Goal: Task Accomplishment & Management: Manage account settings

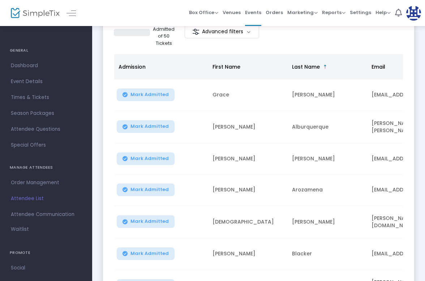
scroll to position [281, 0]
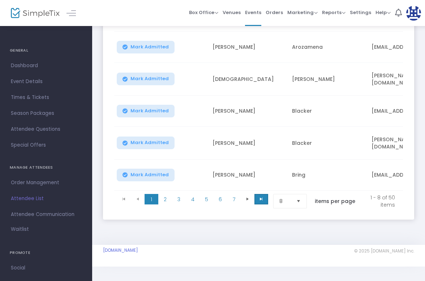
click at [260, 196] on span "Go to the last page" at bounding box center [261, 199] width 6 height 6
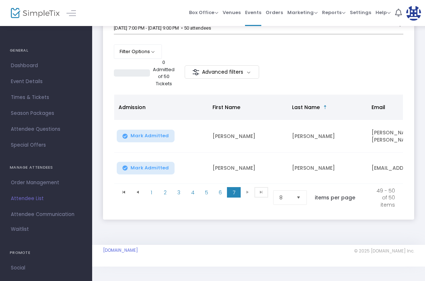
scroll to position [0, 0]
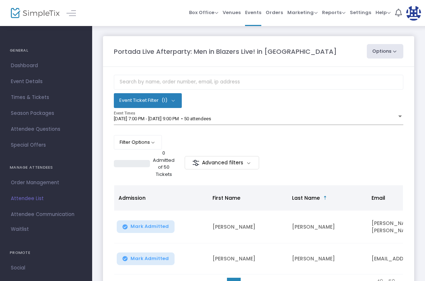
click at [377, 56] on button "Options" at bounding box center [385, 51] width 37 height 14
click at [364, 72] on li "Export List" at bounding box center [365, 73] width 67 height 14
radio input "false"
radio input "true"
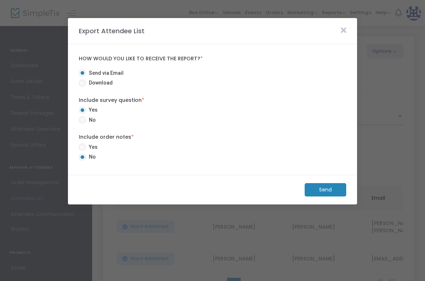
click at [106, 83] on span "Download" at bounding box center [99, 83] width 27 height 8
click at [82, 87] on input "Download" at bounding box center [82, 87] width 0 height 0
radio input "true"
click at [307, 191] on m-button "Download" at bounding box center [319, 189] width 54 height 13
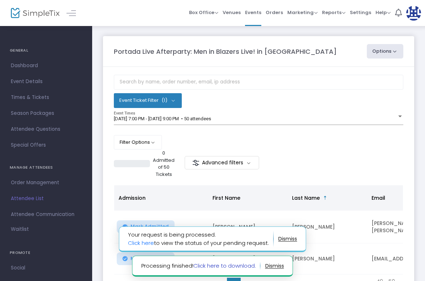
click at [216, 266] on link "Click here to download." at bounding box center [224, 266] width 63 height 8
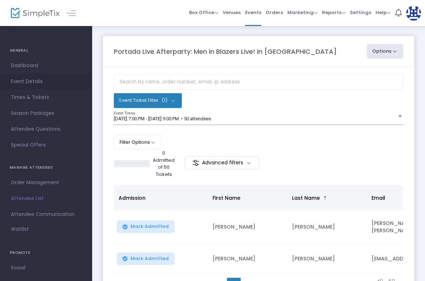
click at [32, 82] on span "Event Details" at bounding box center [46, 81] width 70 height 9
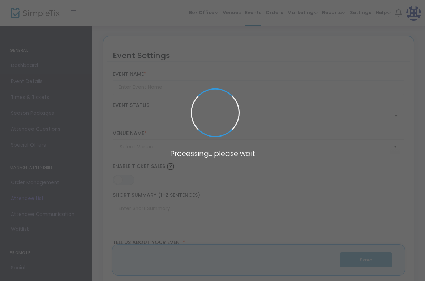
type input "Portada Live Afterparty: Men in Blazers Live! in [GEOGRAPHIC_DATA]"
type textarea "Join us for the Portada Live Afterparty at Men in Blazers Live! A night of cele…"
type input "RSVP for Tickets"
type input "Terminal 5 (Terminal 5)"
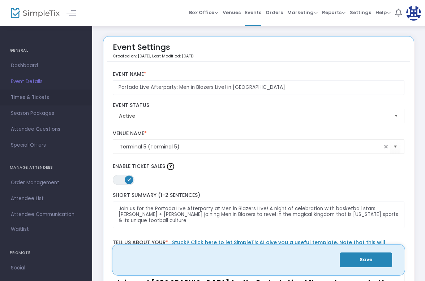
click at [34, 101] on span "Times & Tickets" at bounding box center [46, 97] width 70 height 9
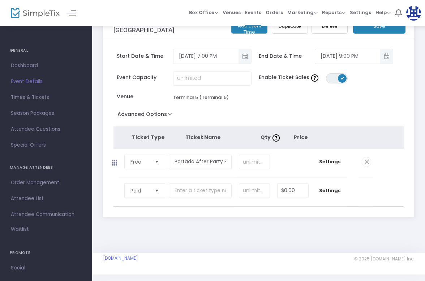
scroll to position [29, 0]
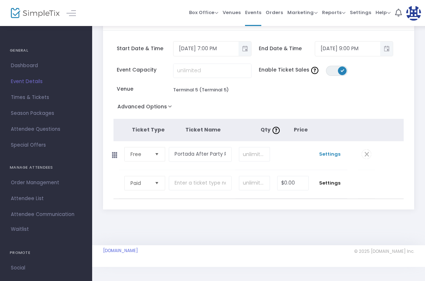
click at [326, 156] on span "Settings" at bounding box center [330, 154] width 28 height 7
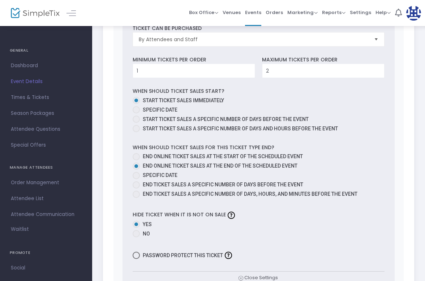
scroll to position [300, 0]
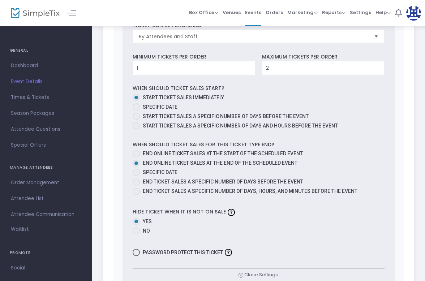
click at [157, 183] on span "End ticket sales a specific number of days before the event" at bounding box center [223, 182] width 160 height 6
click at [136, 186] on input "End ticket sales a specific number of days before the event" at bounding box center [136, 186] width 0 height 0
radio input "true"
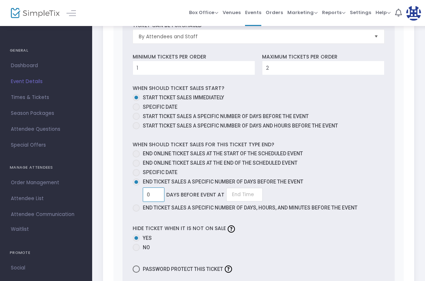
click at [154, 192] on input "0" at bounding box center [153, 195] width 21 height 14
type input "1"
click at [243, 158] on mat-radio-group "End online ticket sales at the start of the scheduled event End online ticket s…" at bounding box center [259, 182] width 252 height 64
click at [231, 193] on input at bounding box center [241, 195] width 37 height 14
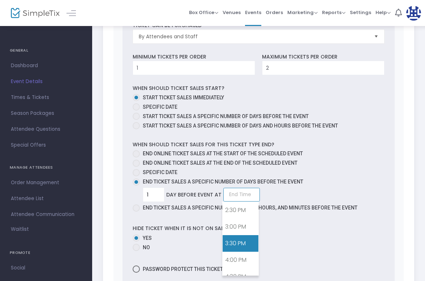
scroll to position [447, 0]
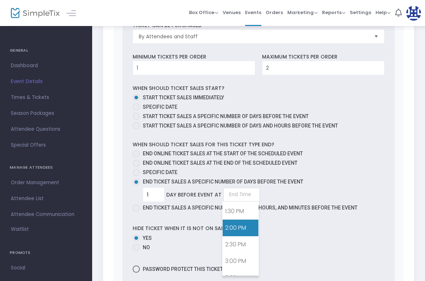
click at [236, 230] on link "2:00 PM" at bounding box center [241, 228] width 36 height 17
type input "2:00 PM"
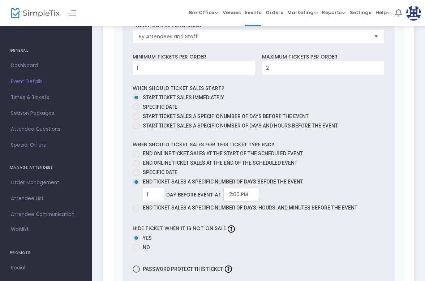
click at [271, 170] on label "Specific Date" at bounding box center [256, 173] width 246 height 8
click at [136, 176] on input "Specific Date" at bounding box center [136, 176] width 0 height 0
radio input "true"
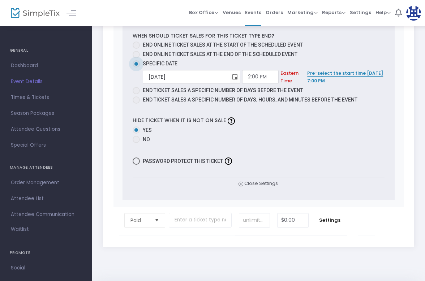
scroll to position [432, 0]
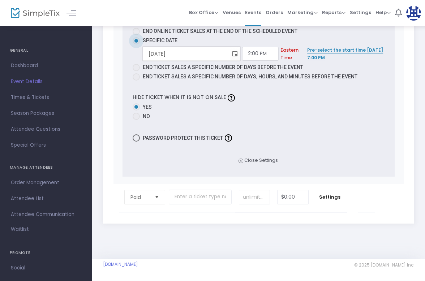
click at [165, 52] on input "9/18/2025" at bounding box center [186, 54] width 87 height 15
click at [156, 52] on input "9/18/2025" at bounding box center [186, 54] width 87 height 15
type input "9/1/2025"
type input "1:00 AM"
type input "9/17/2025"
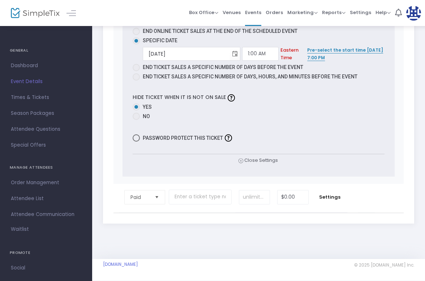
click at [173, 69] on span "End ticket sales a specific number of days before the event" at bounding box center [223, 67] width 160 height 6
click at [136, 71] on input "End ticket sales a specific number of days before the event" at bounding box center [136, 71] width 0 height 0
radio input "true"
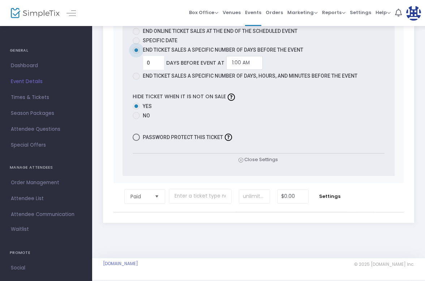
click at [152, 39] on span "Specific Date" at bounding box center [160, 41] width 35 height 6
click at [136, 44] on input "Specific Date" at bounding box center [136, 44] width 0 height 0
radio input "true"
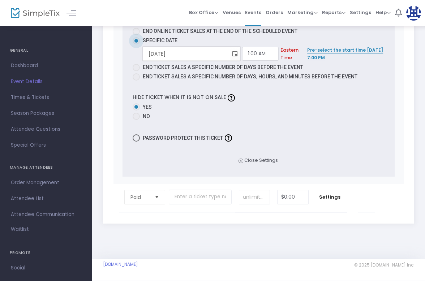
click at [158, 53] on input "9/18/2025" at bounding box center [186, 54] width 87 height 15
type input "9/17/2025"
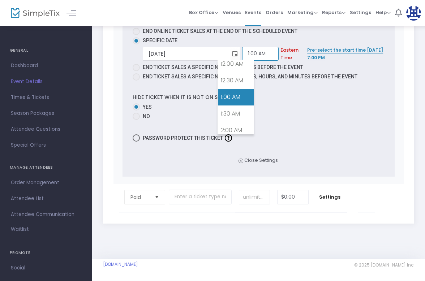
click at [242, 51] on input "1:00 AM" at bounding box center [260, 54] width 37 height 14
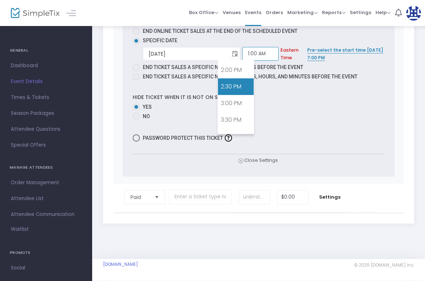
scroll to position [463, 0]
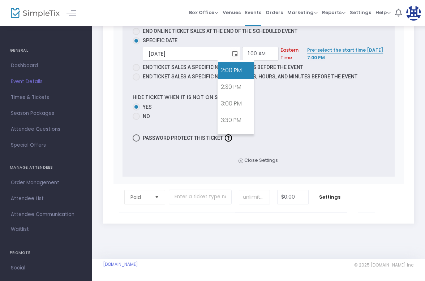
click at [236, 74] on link "2:00 PM" at bounding box center [236, 70] width 36 height 17
type input "2:00 PM"
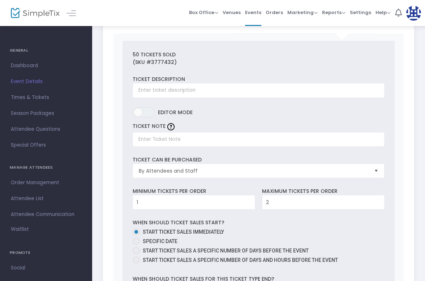
scroll to position [0, 0]
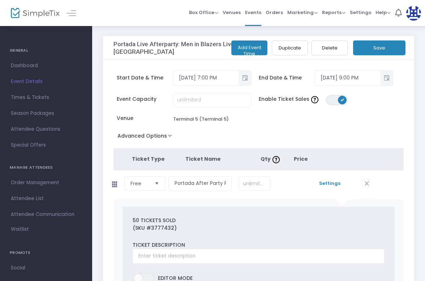
click at [382, 48] on button "Save" at bounding box center [379, 47] width 52 height 15
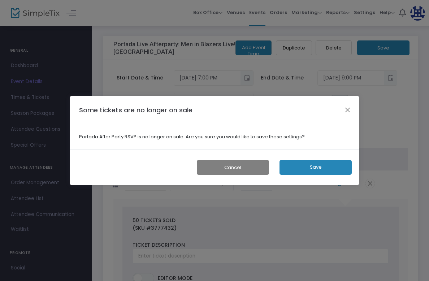
click at [298, 170] on button "Save" at bounding box center [316, 167] width 72 height 15
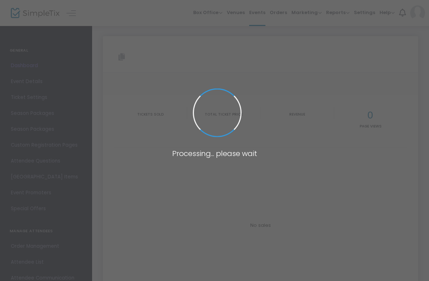
type input "[URL][DOMAIN_NAME]"
